Goal: Transaction & Acquisition: Purchase product/service

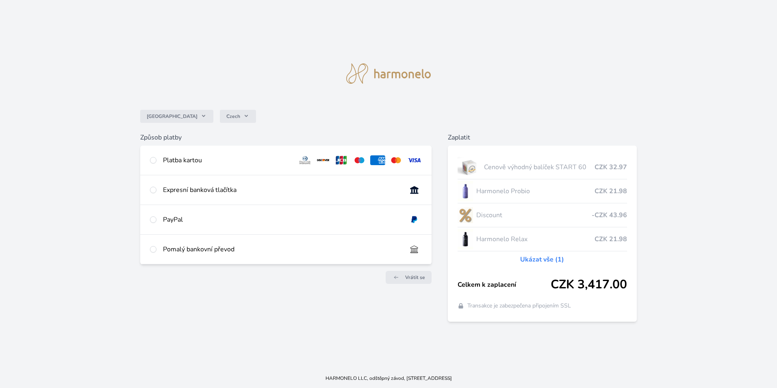
click at [155, 156] on div at bounding box center [153, 160] width 7 height 10
radio input "true"
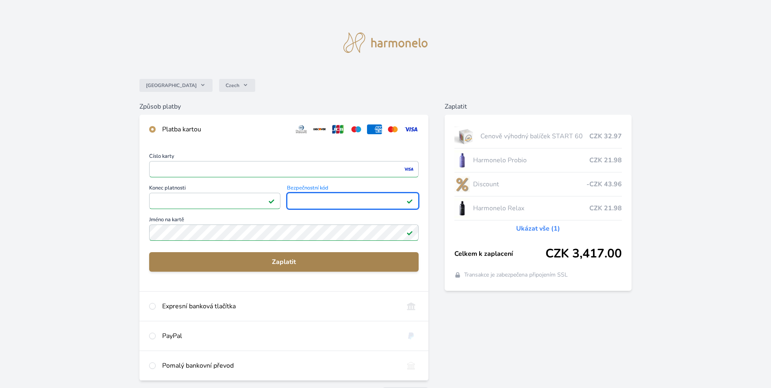
click at [259, 262] on span "Zaplatit" at bounding box center [284, 262] width 257 height 10
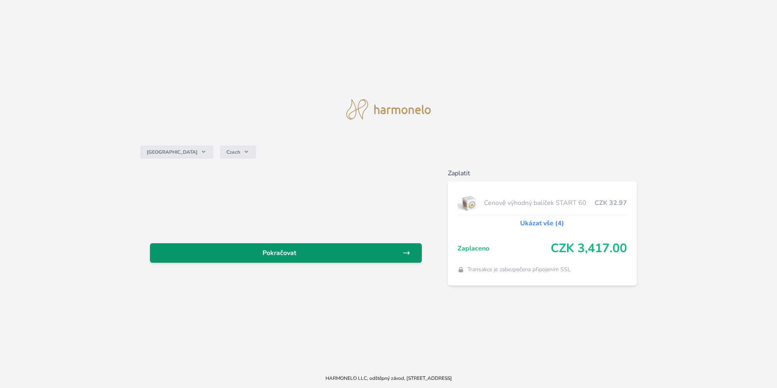
click at [297, 256] on span "Pokračovat" at bounding box center [280, 253] width 246 height 10
